Goal: Transaction & Acquisition: Purchase product/service

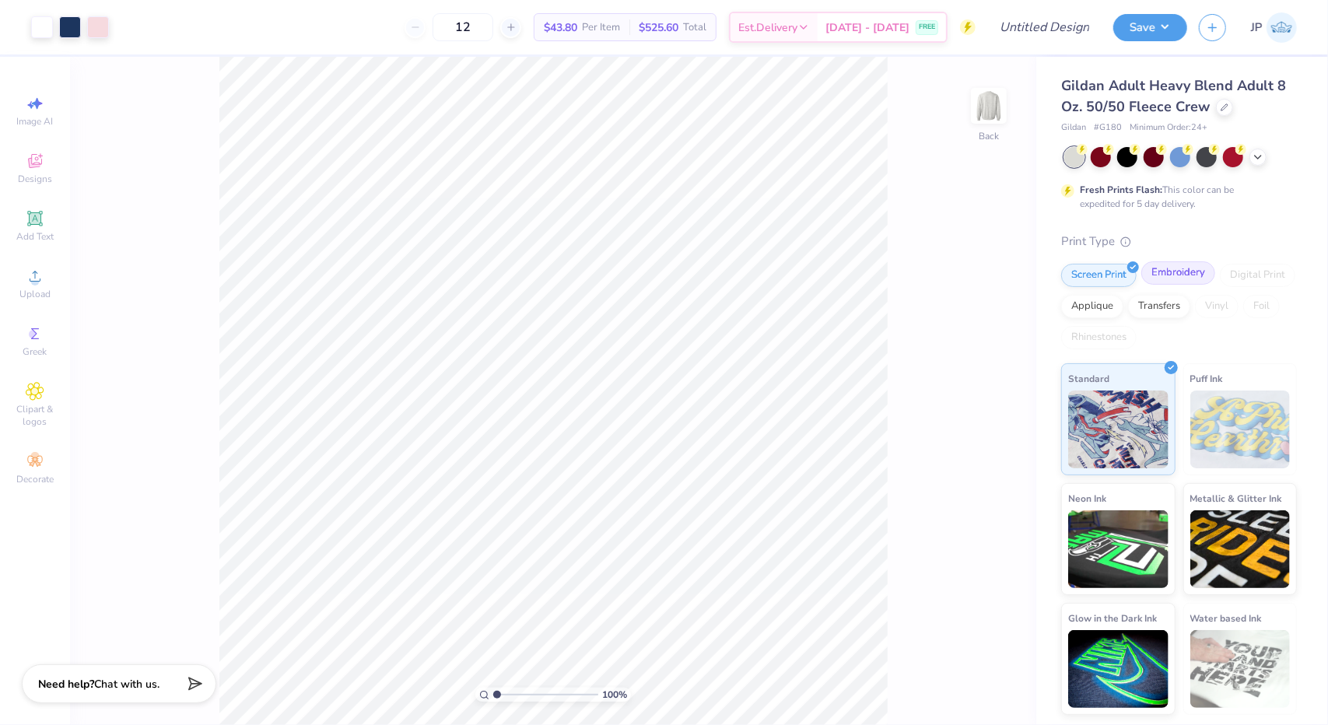
click at [1174, 275] on div "Embroidery" at bounding box center [1179, 272] width 74 height 23
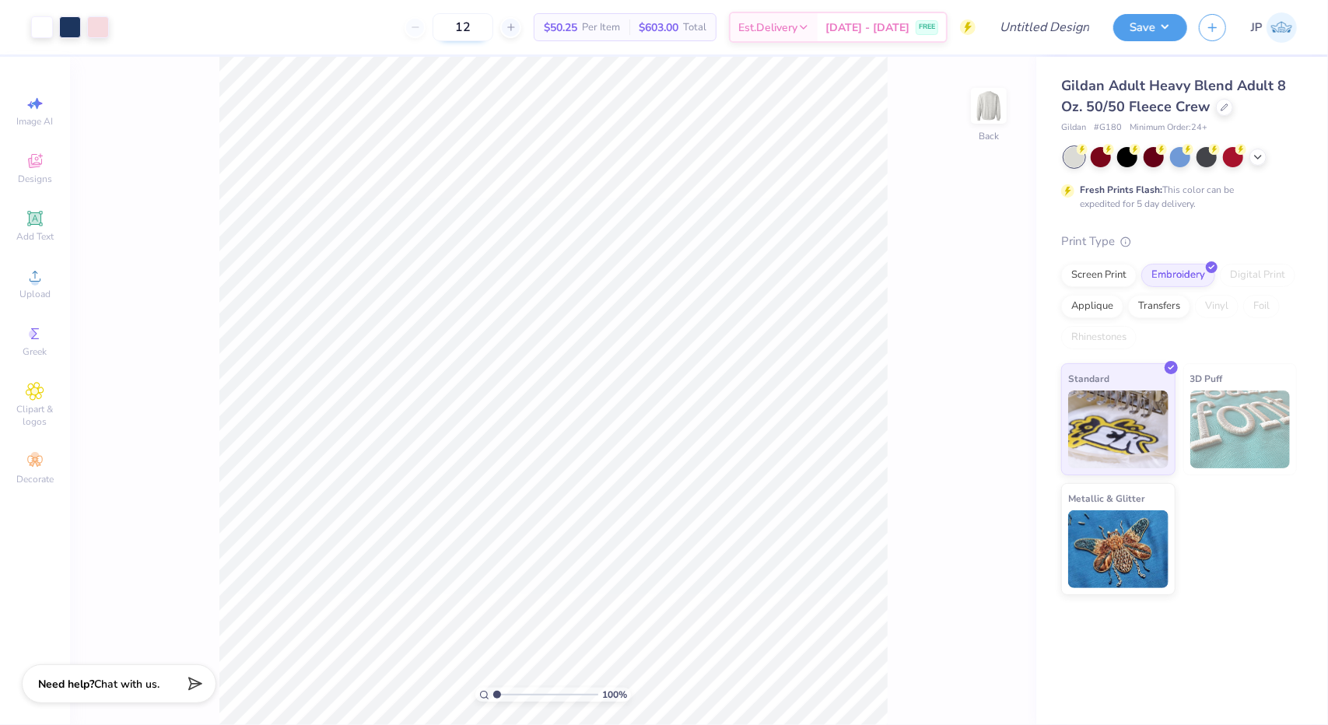
click at [492, 27] on input "12" at bounding box center [463, 27] width 61 height 28
type input "1"
type input "6"
type input "5"
click at [37, 176] on span "Designs" at bounding box center [35, 179] width 34 height 12
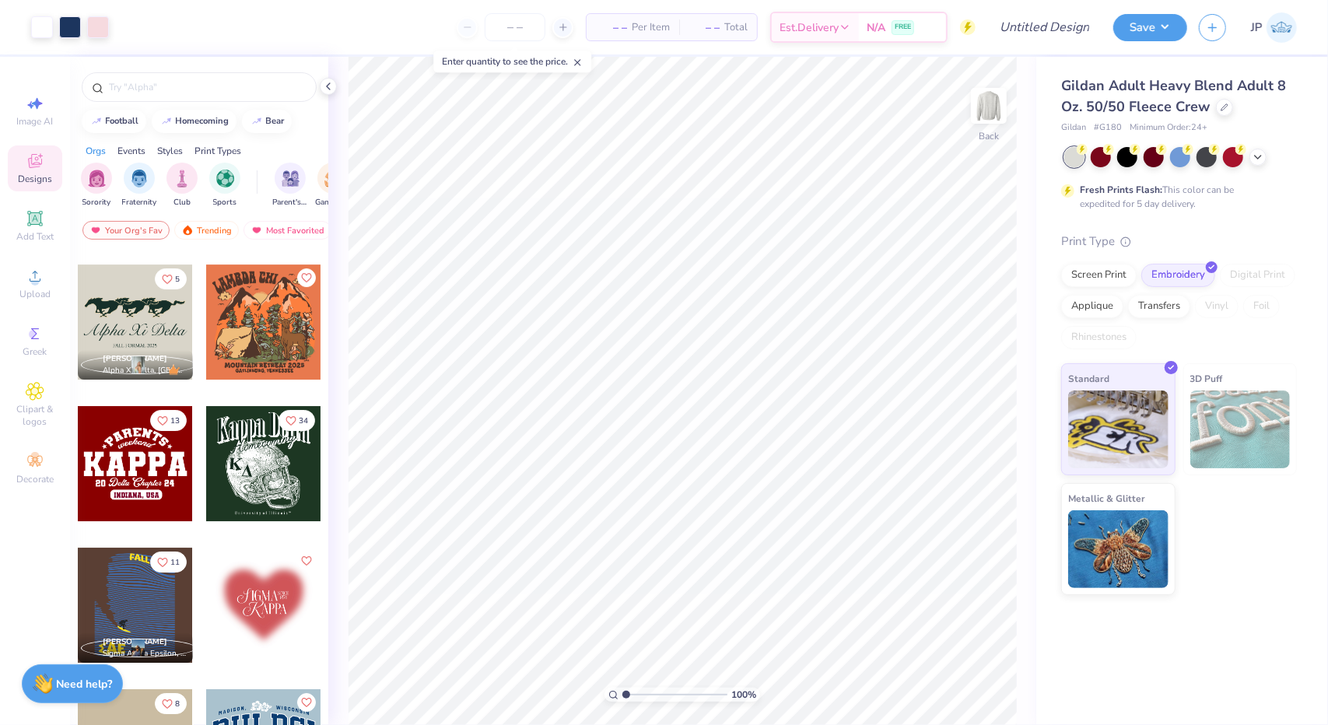
scroll to position [3672, 0]
click at [139, 88] on input "text" at bounding box center [206, 87] width 199 height 16
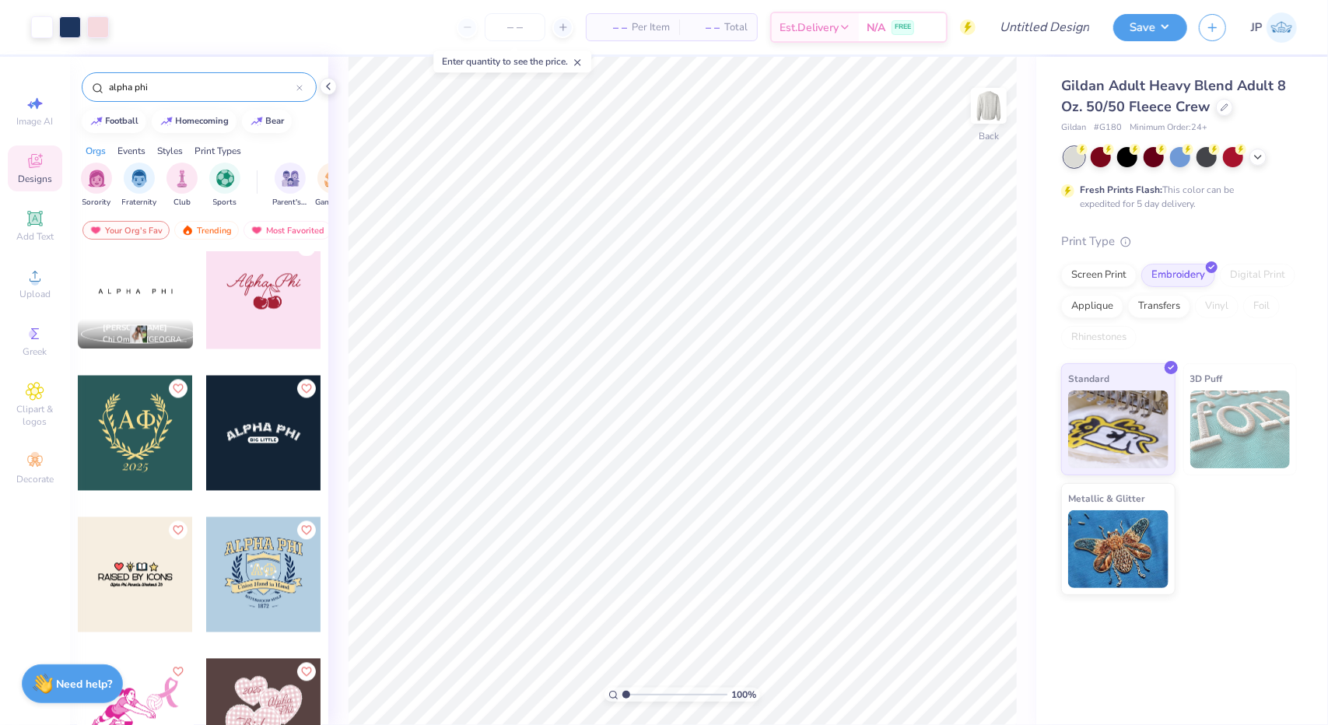
scroll to position [10084, 0]
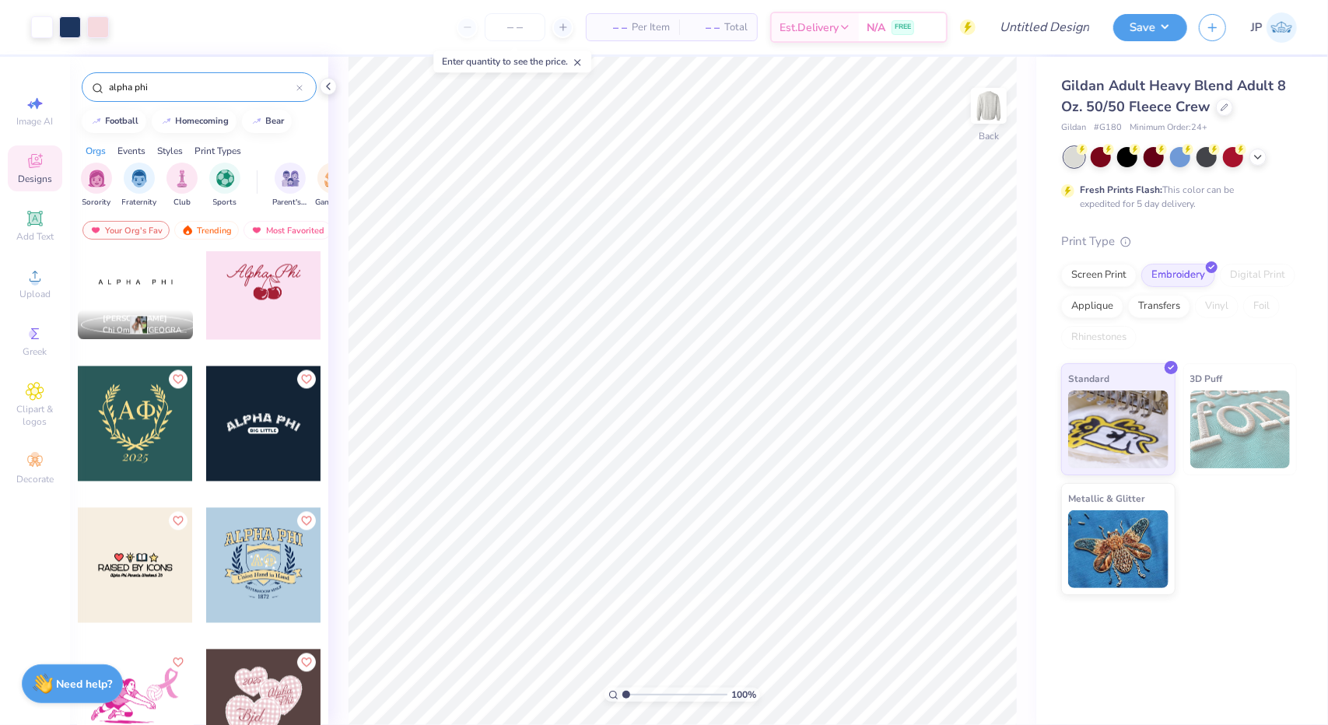
type input "alpha phi"
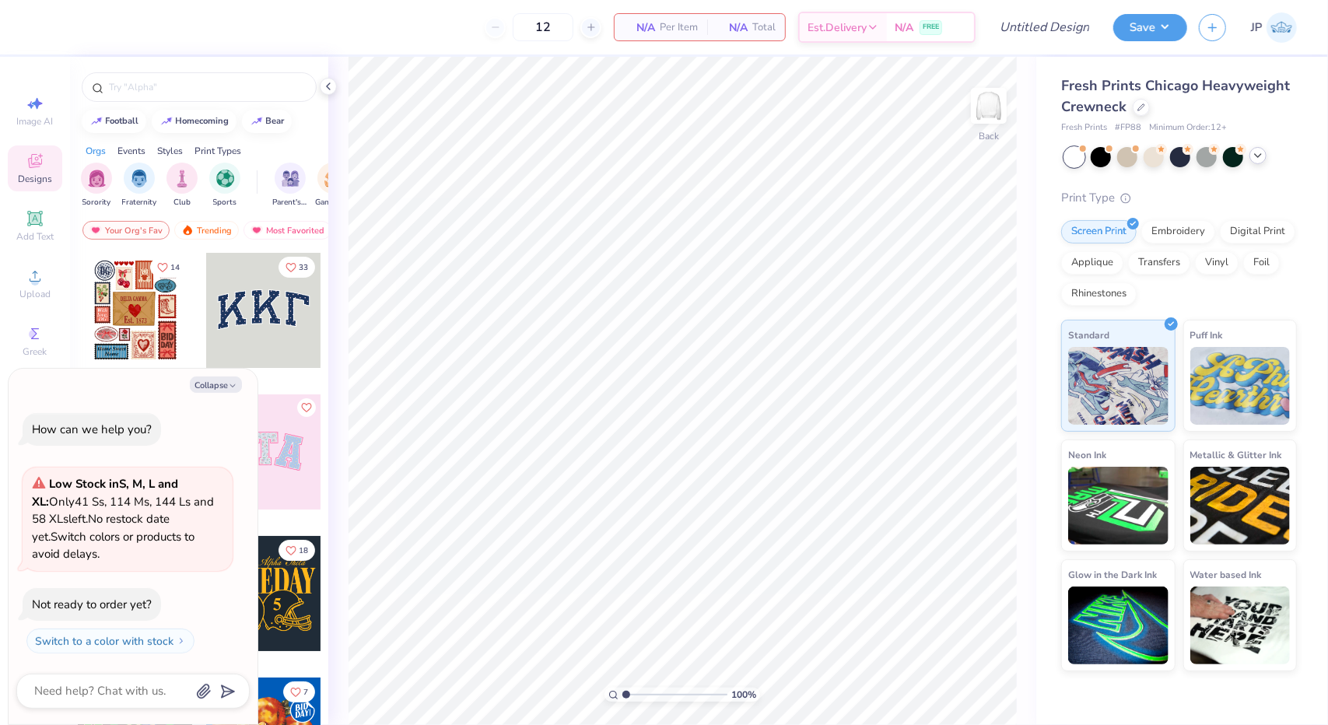
click at [1256, 158] on icon at bounding box center [1258, 155] width 12 height 12
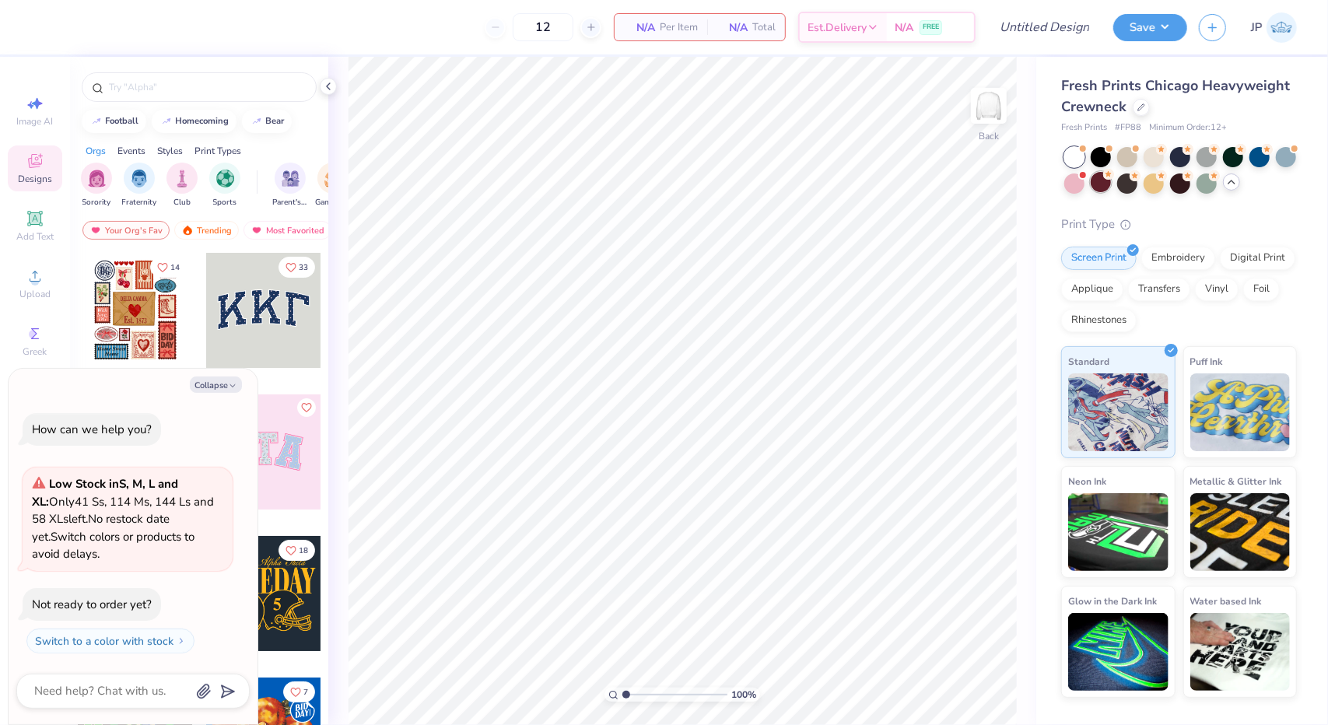
click at [1099, 179] on div at bounding box center [1101, 182] width 20 height 20
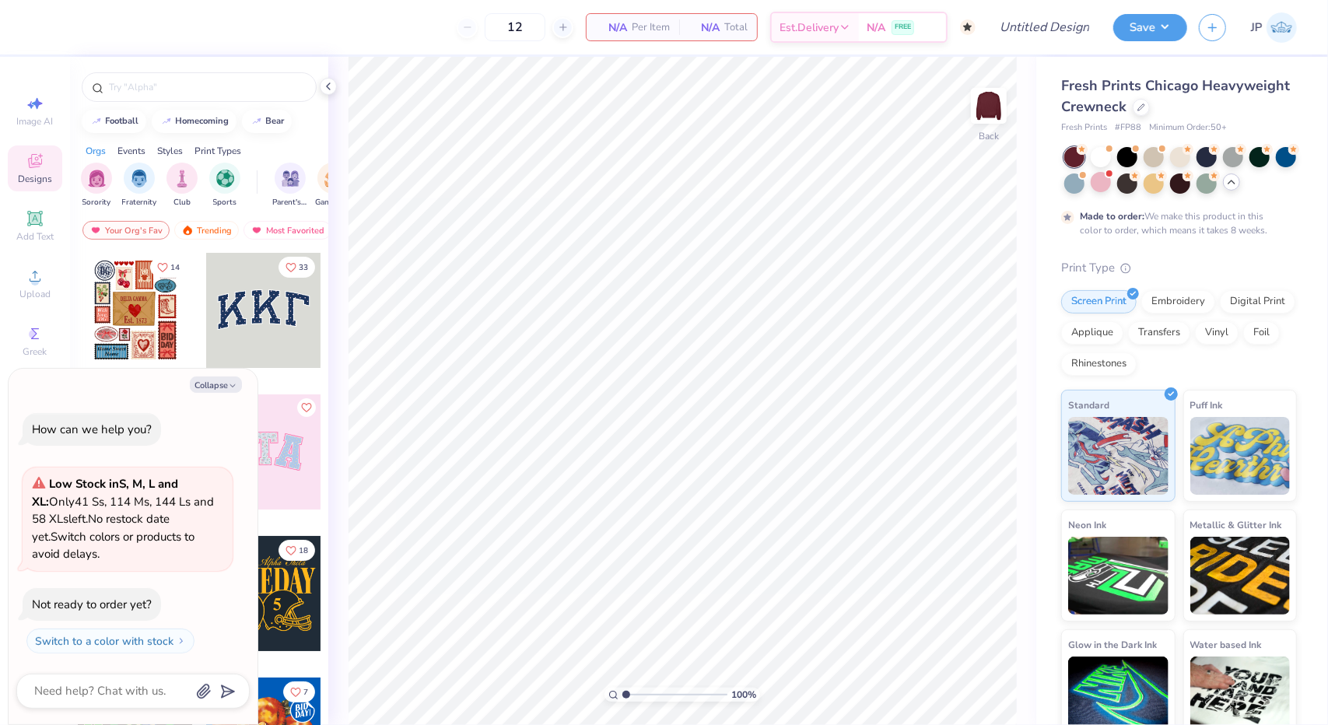
type textarea "x"
type input "50"
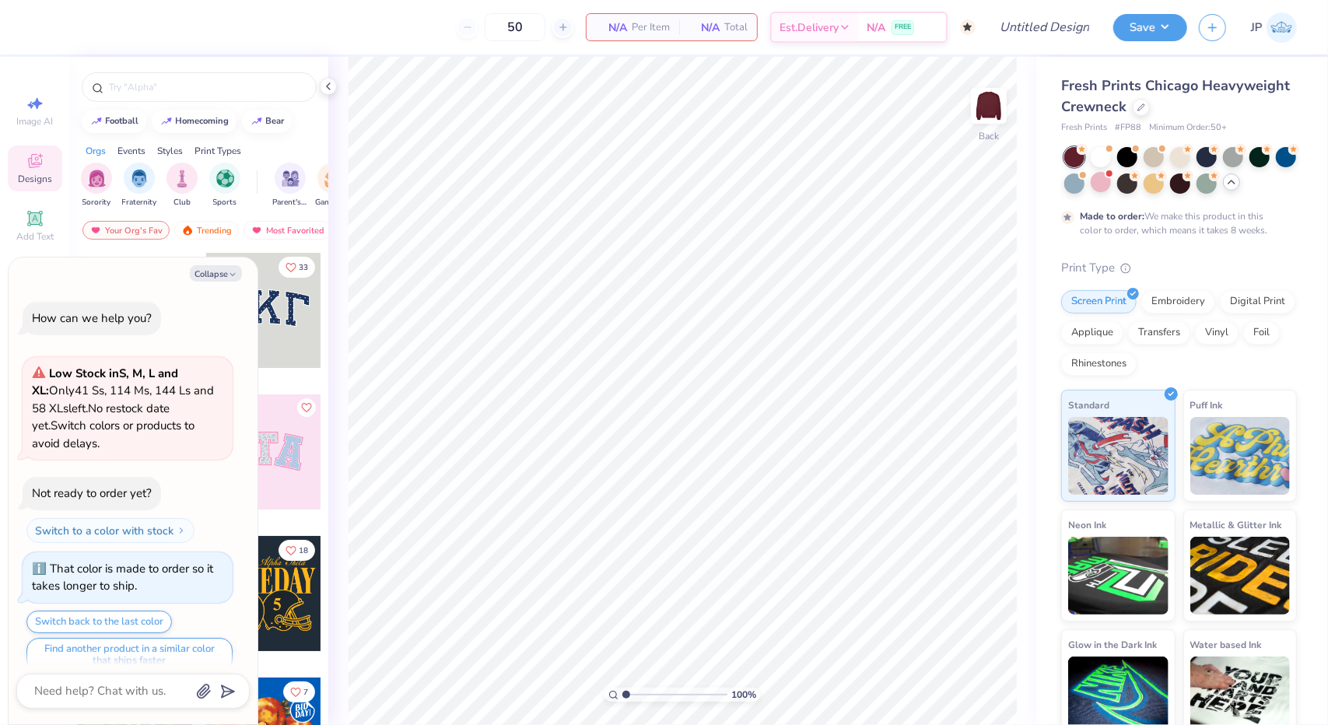
scroll to position [16, 0]
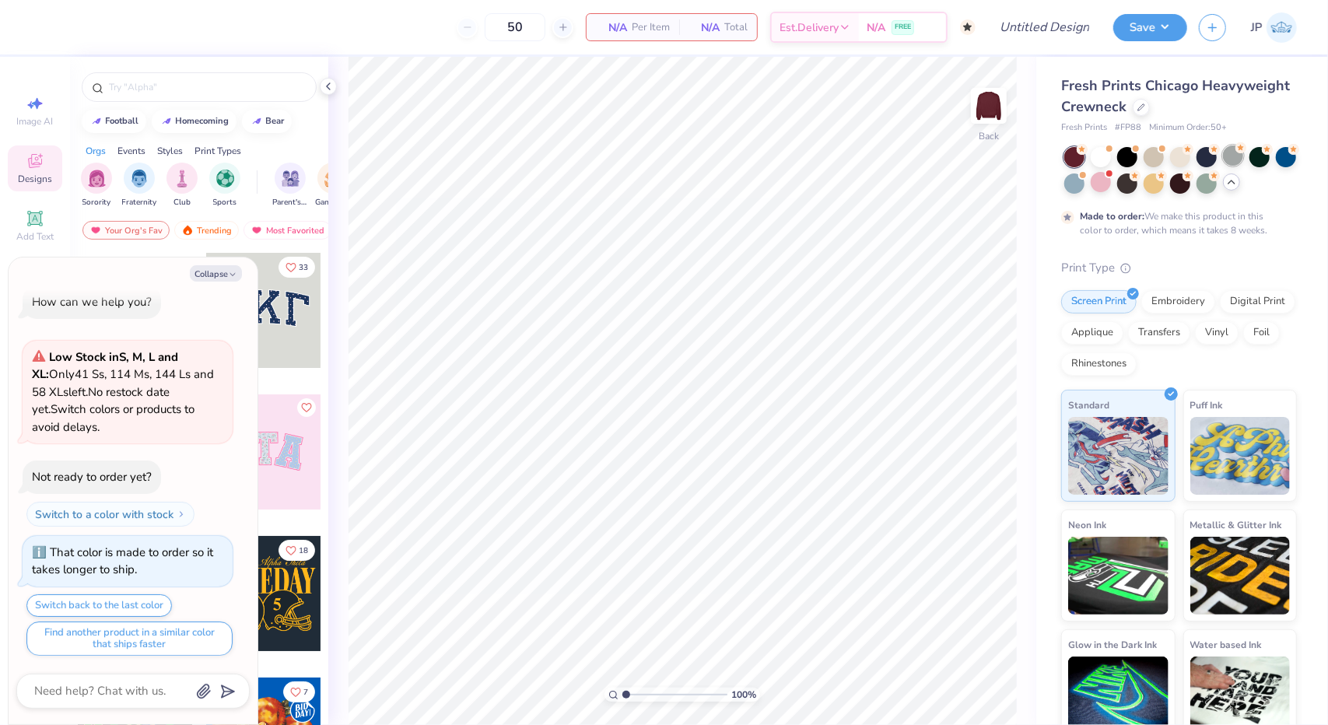
click at [1233, 156] on div at bounding box center [1233, 156] width 20 height 20
click at [1179, 150] on div at bounding box center [1180, 156] width 20 height 20
click at [1098, 156] on div at bounding box center [1101, 156] width 20 height 20
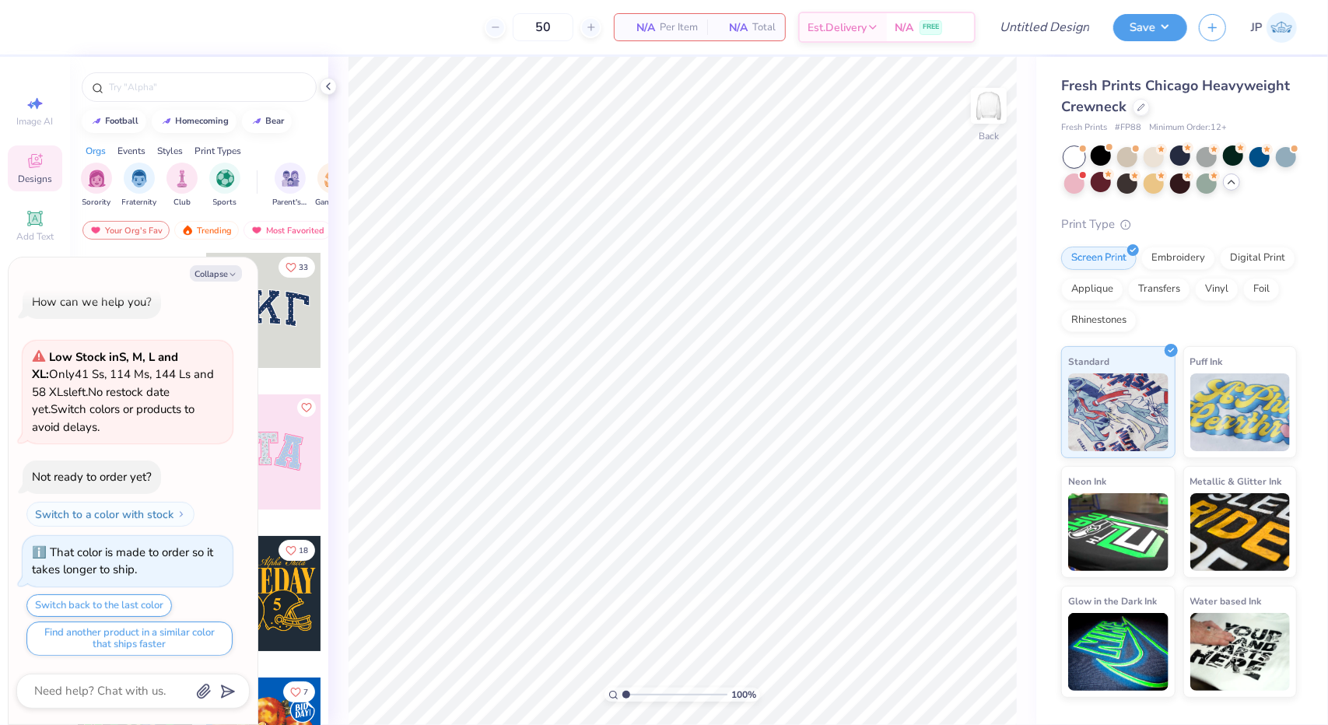
scroll to position [302, 0]
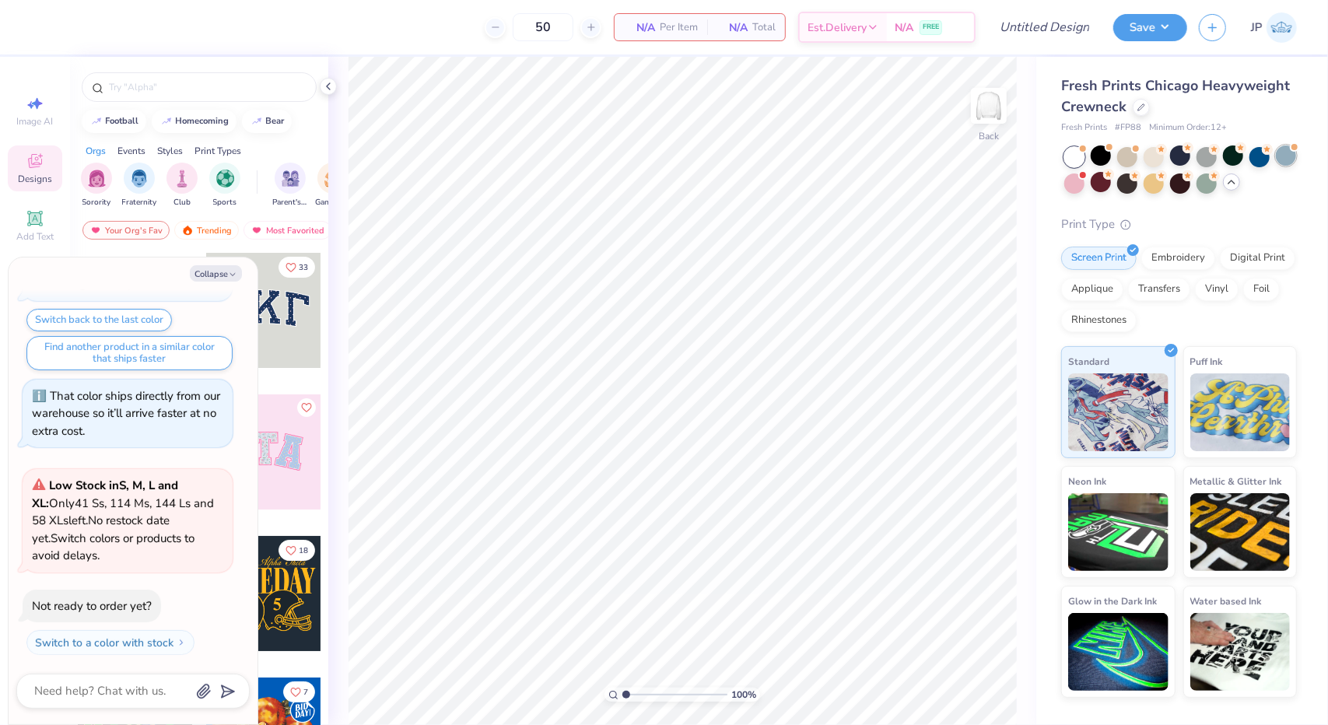
click at [1279, 160] on div at bounding box center [1286, 156] width 20 height 20
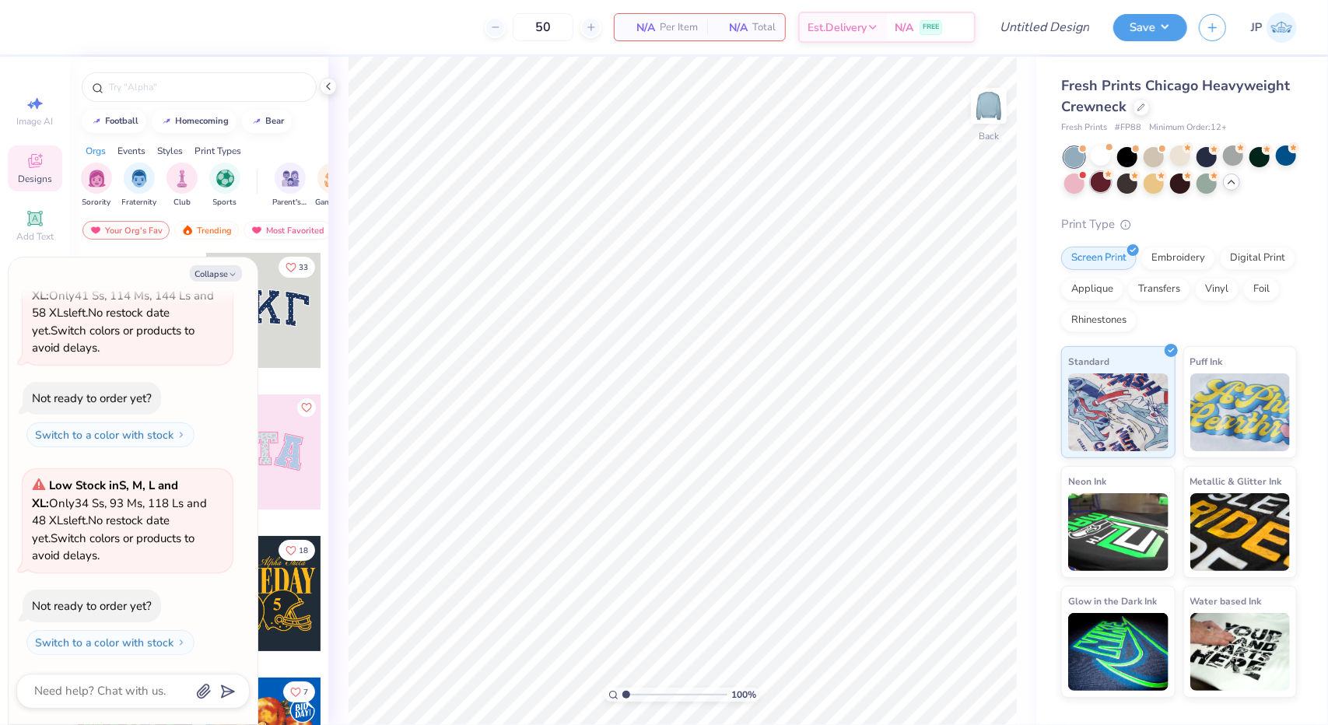
click at [1100, 184] on div at bounding box center [1101, 182] width 20 height 20
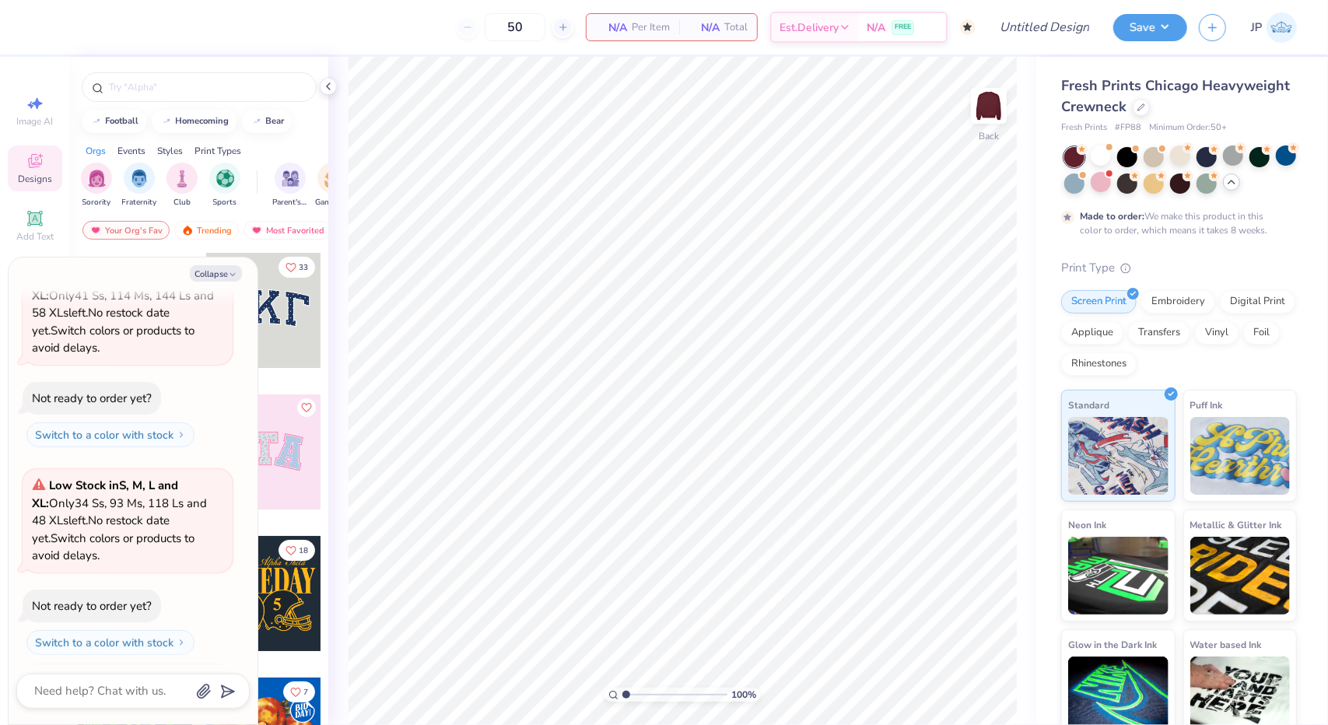
type textarea "x"
